Goal: Transaction & Acquisition: Purchase product/service

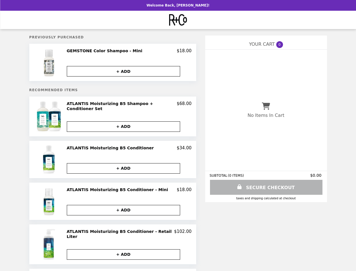
click at [54, 63] on img at bounding box center [50, 62] width 14 height 28
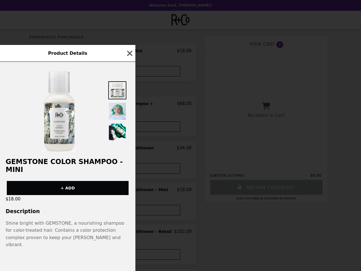
click at [129, 52] on div "Product Details GEMSTONE Color Shampoo - Mini + ADD $18.00 Description Shine br…" at bounding box center [180, 135] width 361 height 271
click at [128, 62] on div "Product Details" at bounding box center [67, 53] width 135 height 17
click at [54, 116] on div "Product Details GEMSTONE Color Shampoo - Mini + ADD $18.00 Description Shine br…" at bounding box center [180, 135] width 361 height 271
click at [129, 105] on div "Product Details GEMSTONE Color Shampoo - Mini + ADD $18.00 Description Shine br…" at bounding box center [180, 135] width 361 height 271
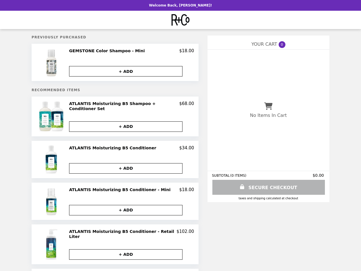
click at [128, 125] on button "+ ADD" at bounding box center [125, 126] width 113 height 10
click at [54, 158] on img at bounding box center [52, 159] width 14 height 28
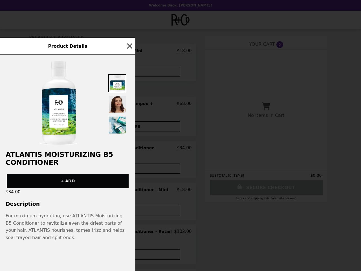
click at [129, 147] on div "Product Details ATLANTIS Moisturizing B5 Conditioner + ADD $34.00 Description F…" at bounding box center [180, 135] width 361 height 271
click at [128, 167] on div "ATLANTIS Moisturizing B5 Conditioner + ADD $34.00 Description For maximum hydra…" at bounding box center [67, 163] width 135 height 216
click at [54, 200] on div "Product Details ATLANTIS Moisturizing B5 Conditioner + ADD $34.00 Description F…" at bounding box center [180, 135] width 361 height 271
